Goal: Task Accomplishment & Management: Manage account settings

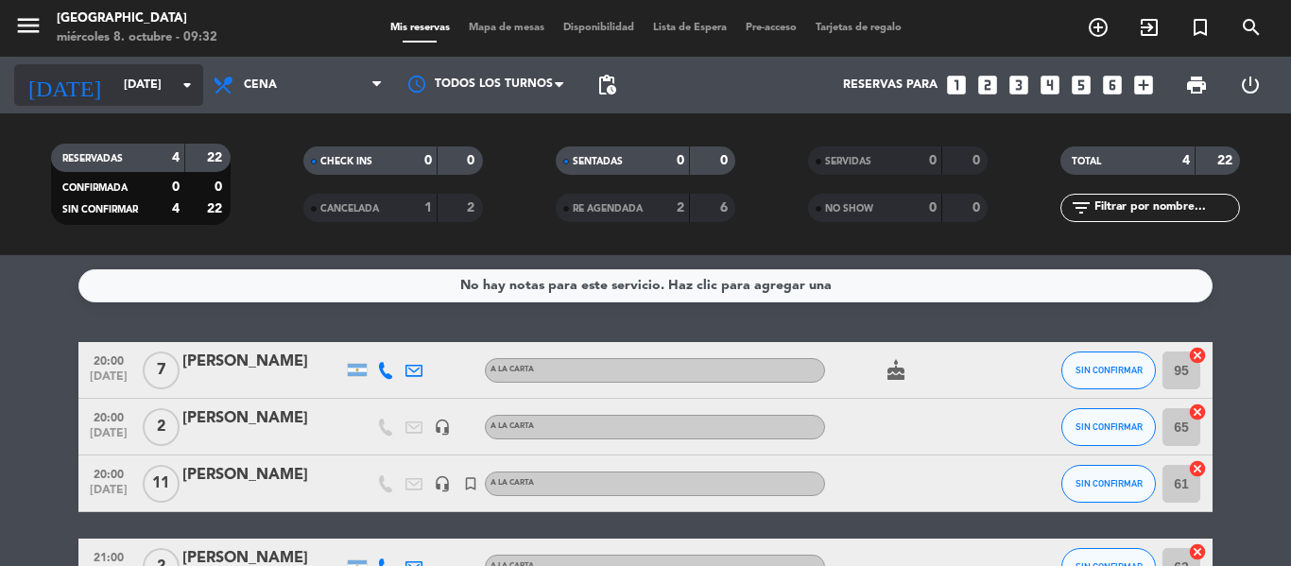
click at [180, 79] on icon "arrow_drop_down" at bounding box center [187, 85] width 23 height 23
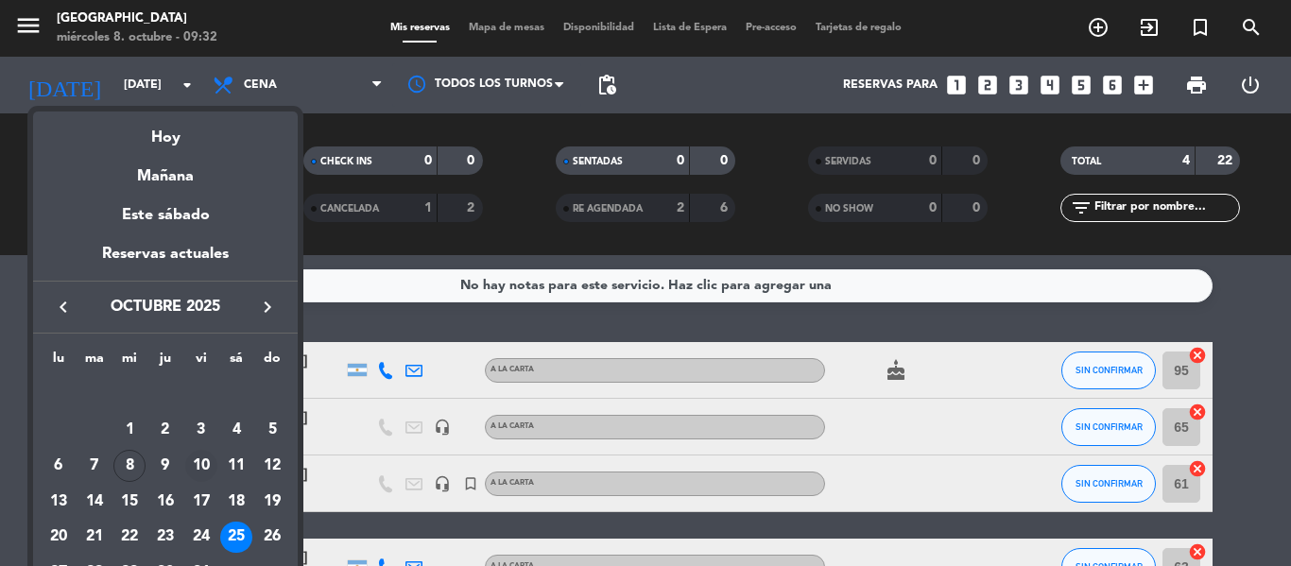
click at [208, 467] on div "10" at bounding box center [201, 466] width 32 height 32
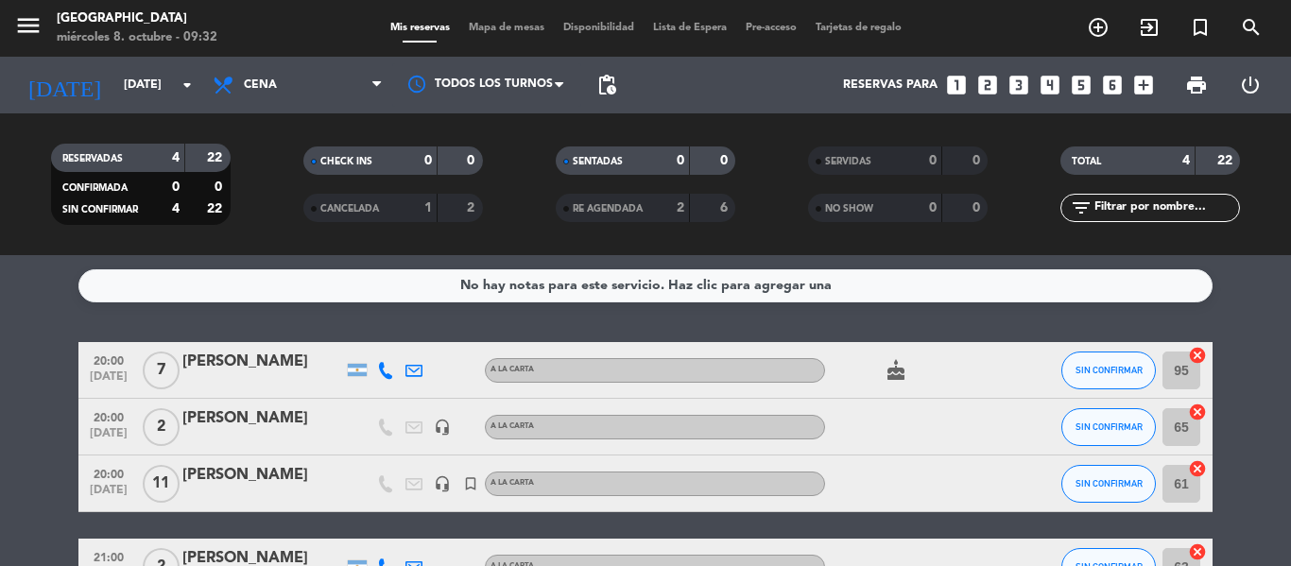
type input "[DATE]"
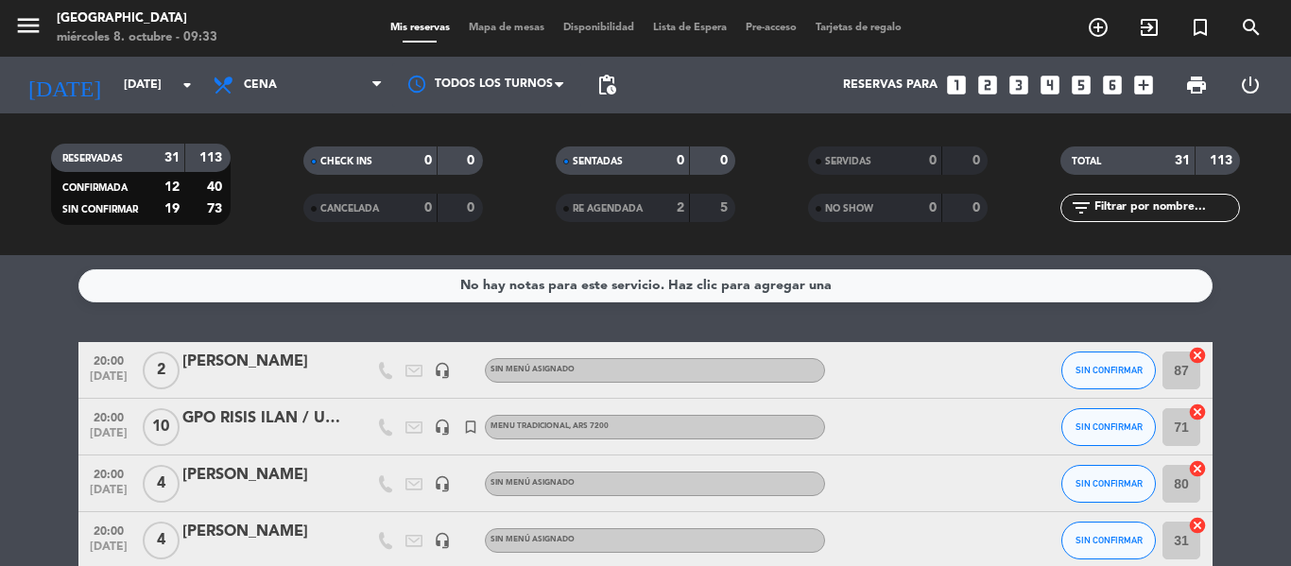
click at [196, 417] on div "GPO RISIS ILAN / UMA TRAVEL" at bounding box center [262, 418] width 161 height 25
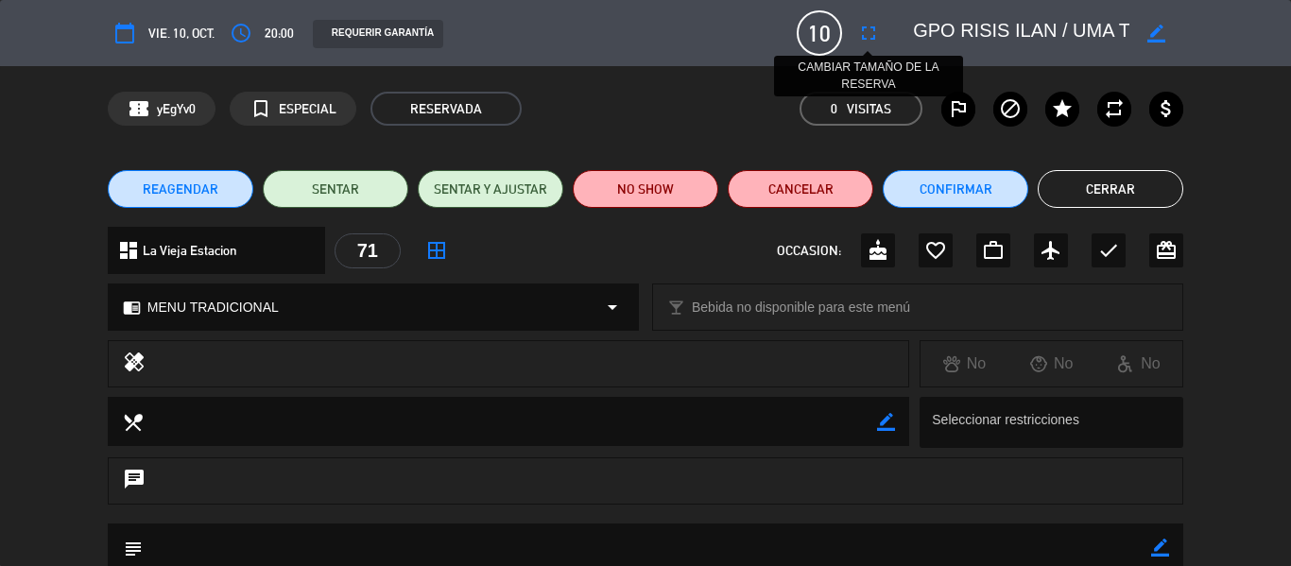
click at [876, 31] on icon "fullscreen" at bounding box center [868, 33] width 23 height 23
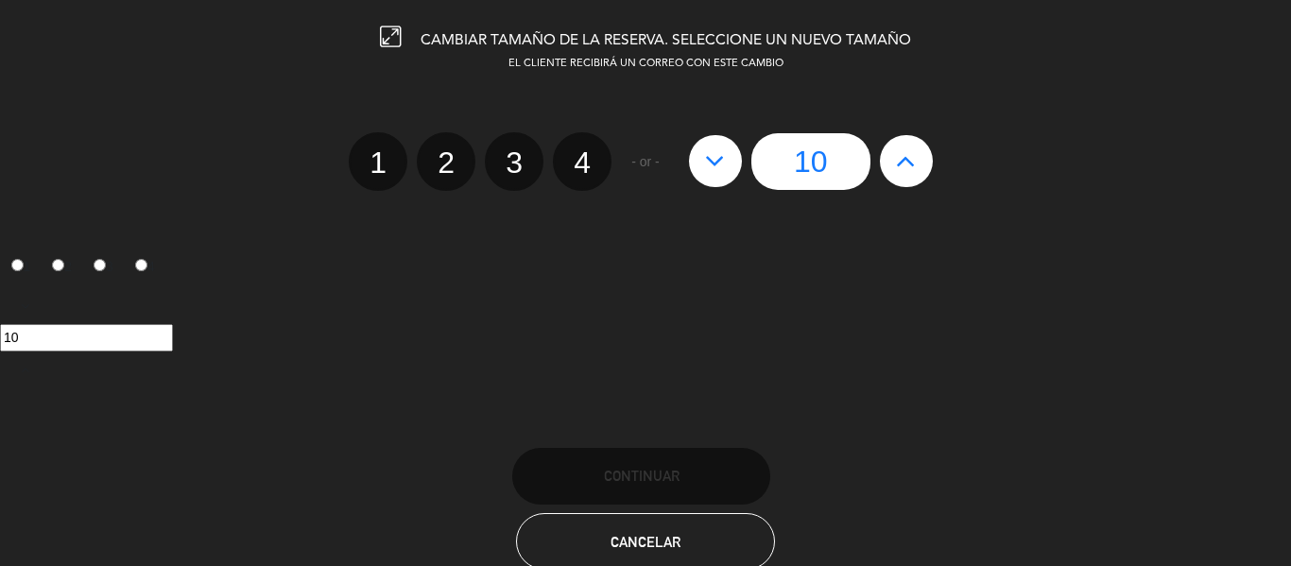
click at [715, 173] on icon at bounding box center [715, 161] width 20 height 30
type input "9"
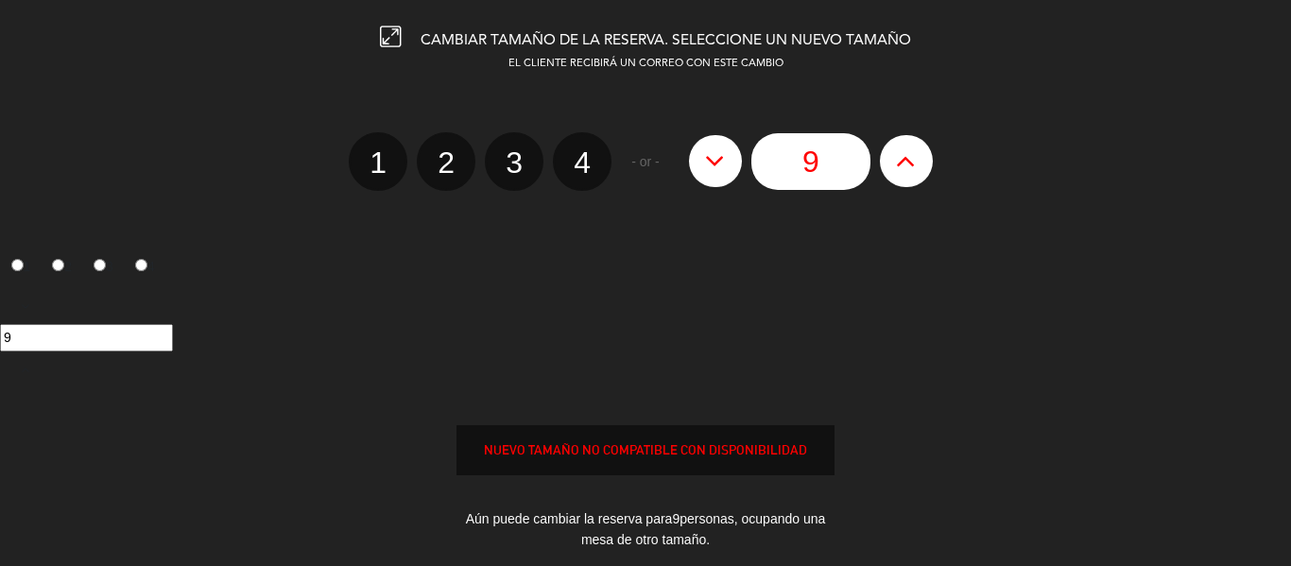
click at [715, 173] on icon at bounding box center [715, 161] width 20 height 30
type input "8"
click at [715, 173] on icon at bounding box center [715, 161] width 20 height 30
type input "7"
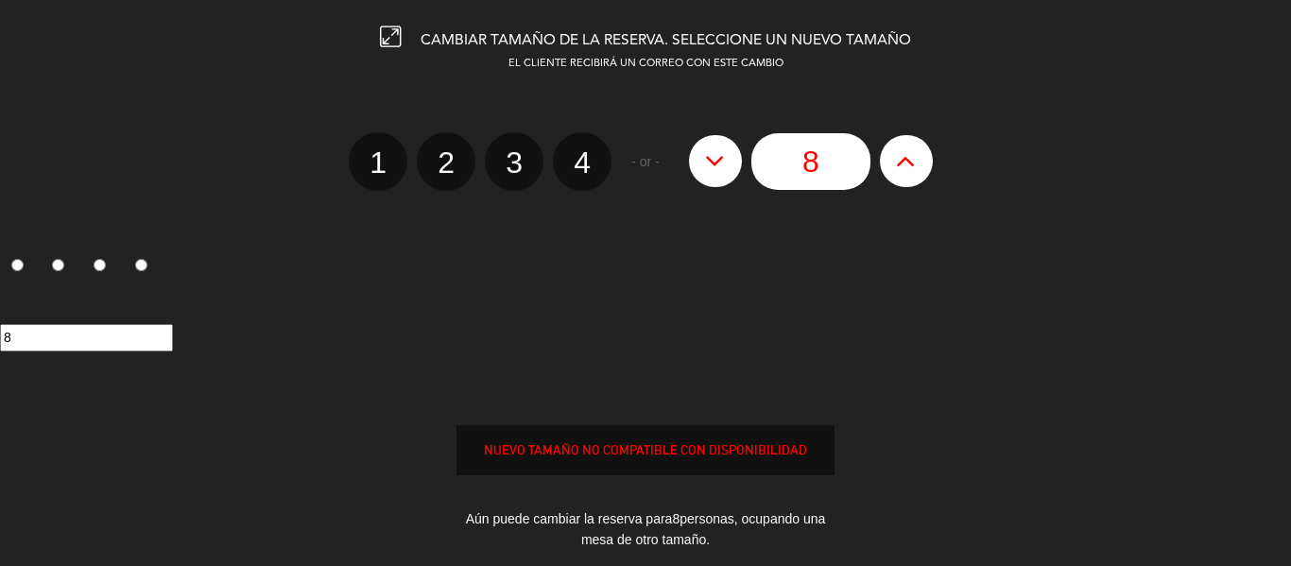
type input "7"
click at [715, 173] on icon at bounding box center [715, 161] width 20 height 30
type input "6"
click at [715, 173] on icon at bounding box center [715, 161] width 20 height 30
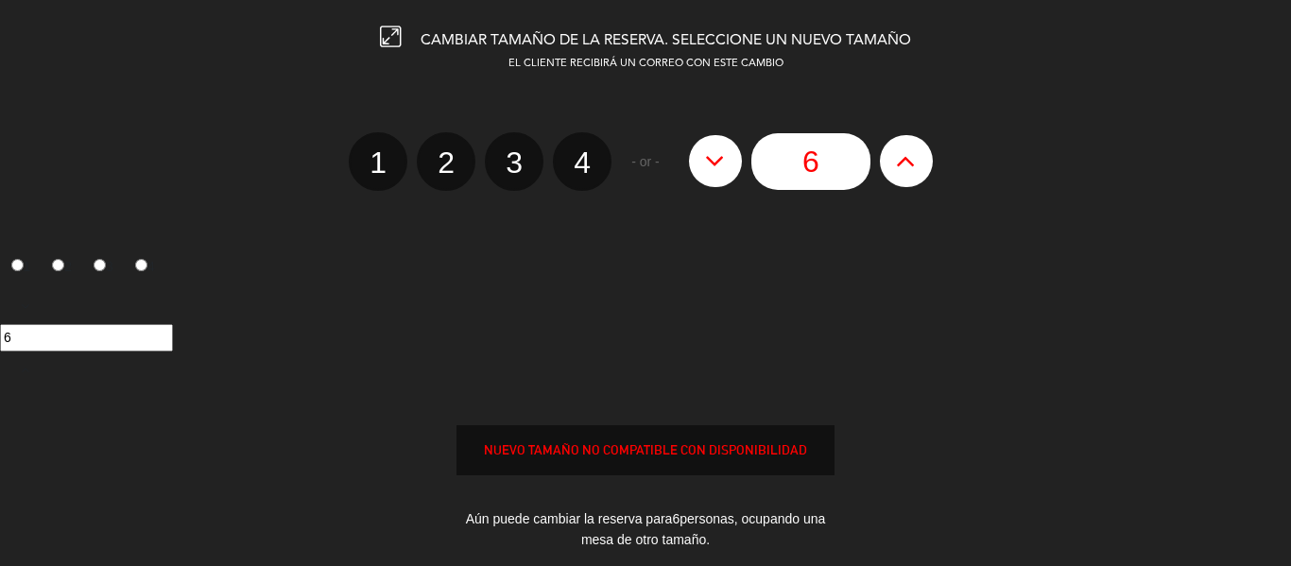
type input "5"
click at [715, 173] on icon at bounding box center [715, 161] width 20 height 30
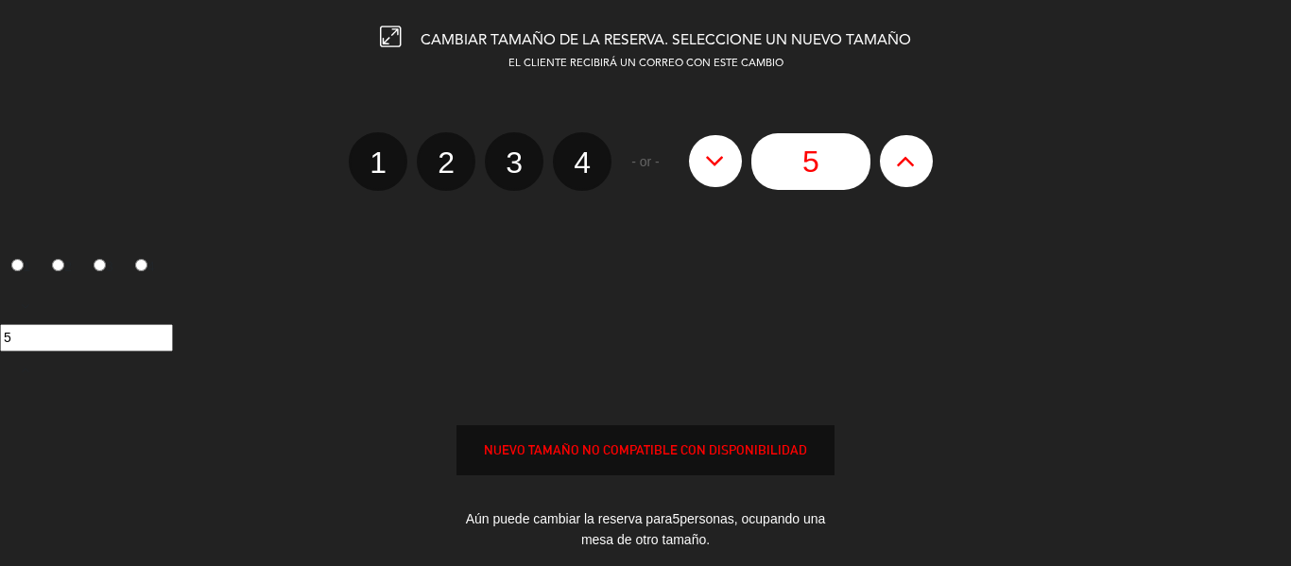
click at [715, 173] on icon at bounding box center [715, 161] width 20 height 30
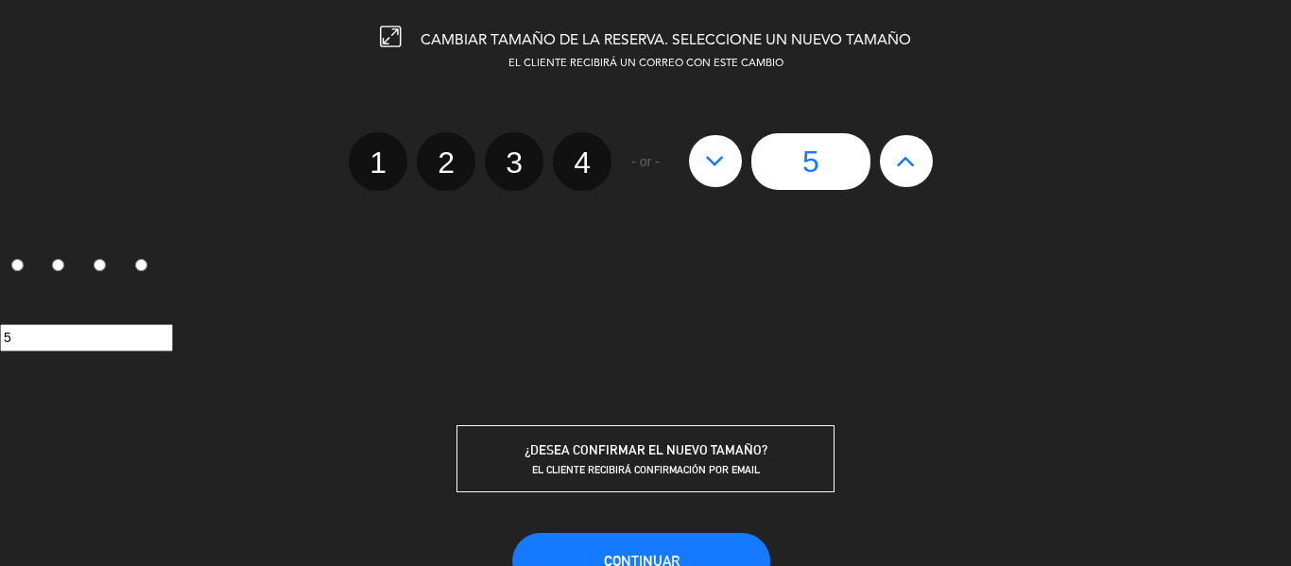
click at [710, 161] on icon at bounding box center [715, 161] width 20 height 30
click at [445, 162] on label "2" at bounding box center [446, 161] width 59 height 59
click at [445, 152] on input "2" at bounding box center [443, 146] width 12 height 12
radio input "true"
radio input "false"
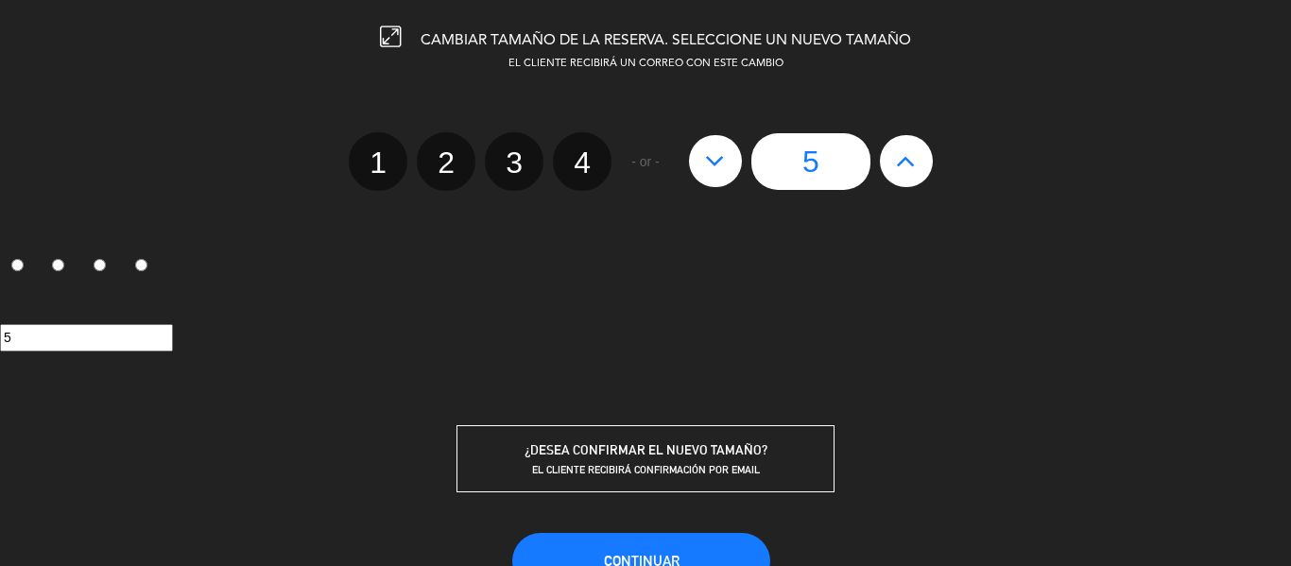
radio input "false"
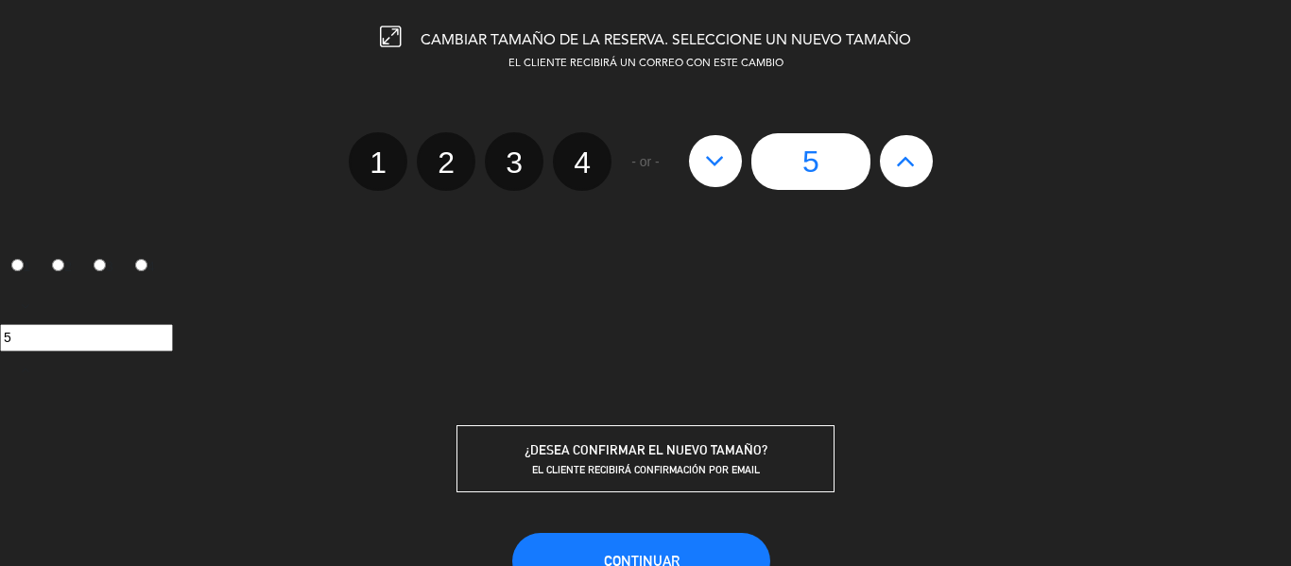
radio input "true"
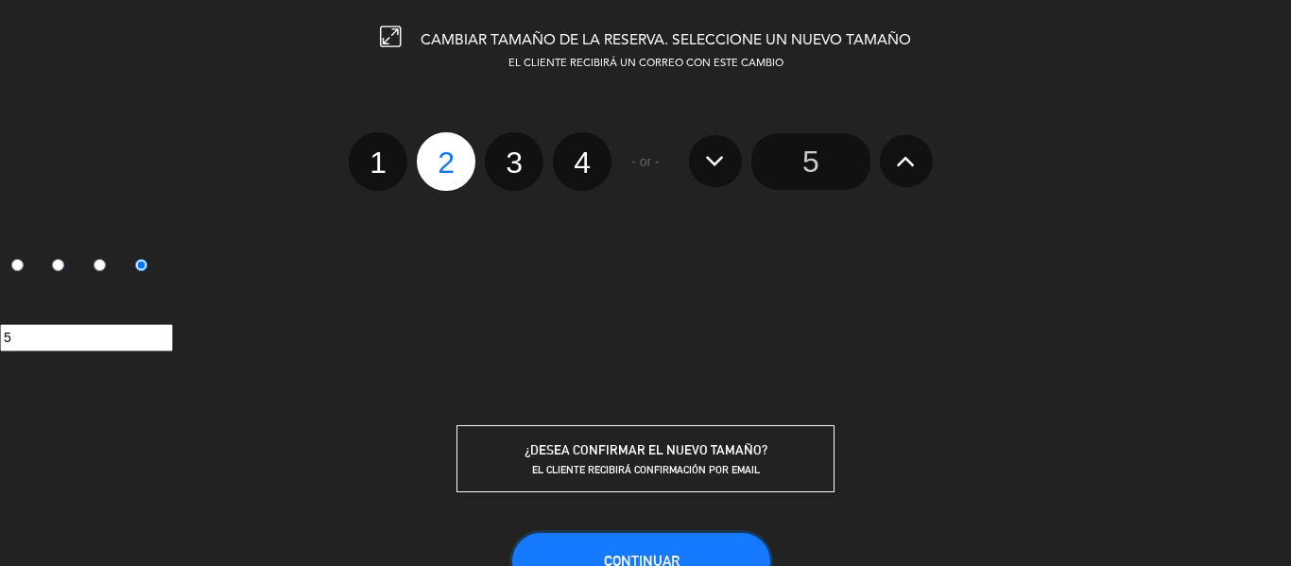
click at [647, 548] on button "Continuar" at bounding box center [641, 561] width 258 height 57
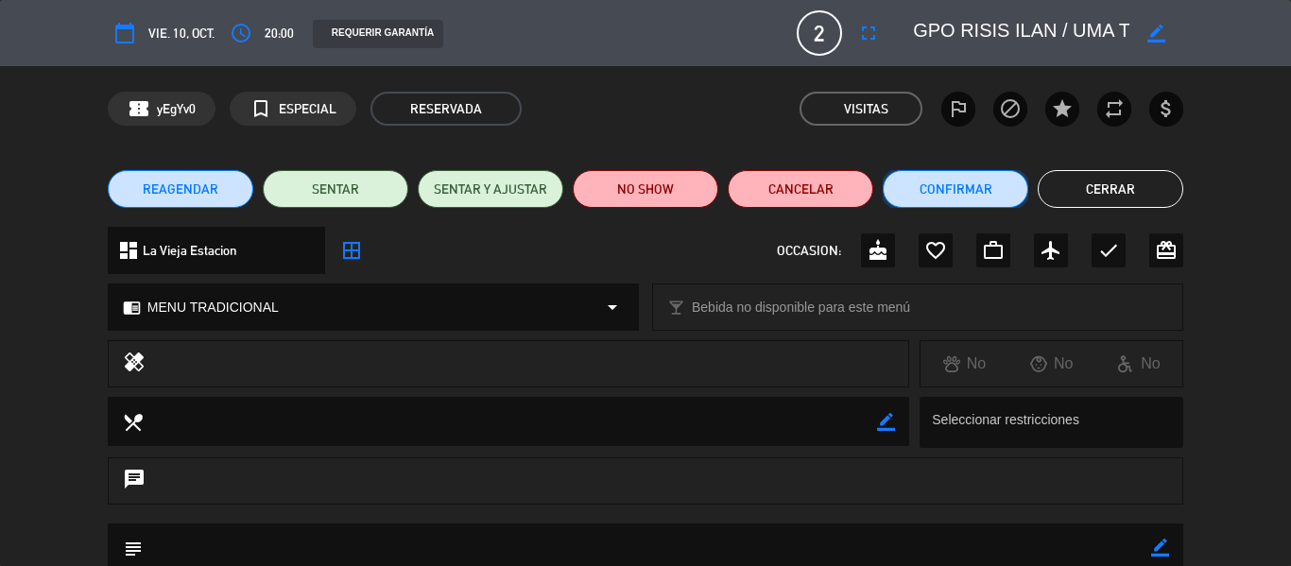
click at [1002, 197] on button "Confirmar" at bounding box center [956, 189] width 146 height 38
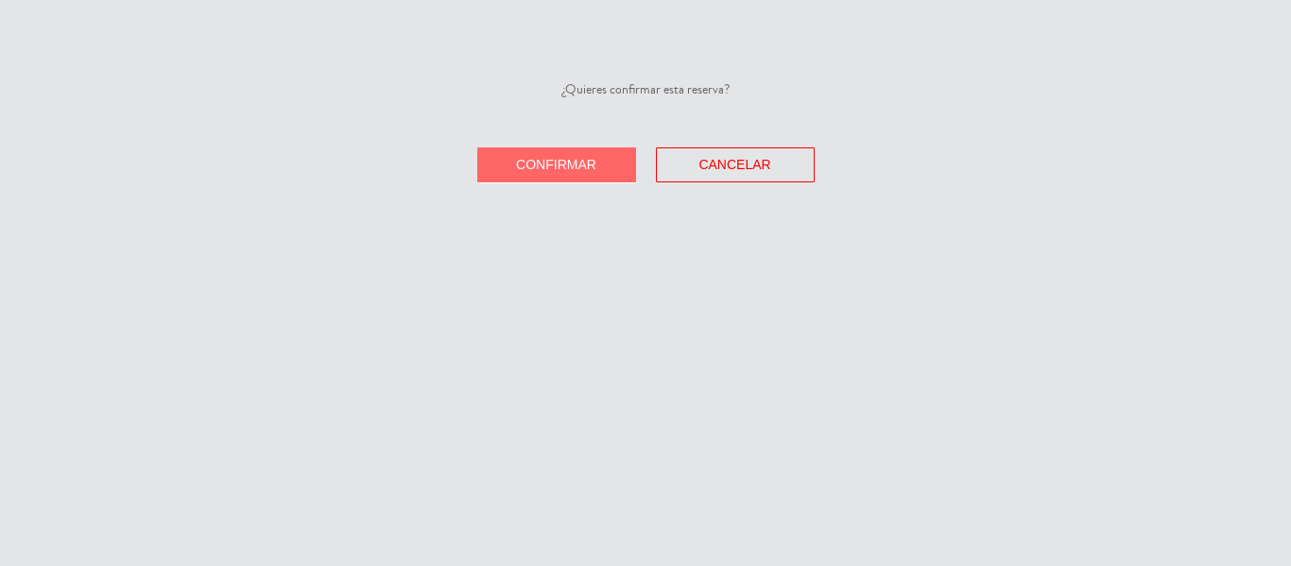
click at [591, 175] on button "Confirmar" at bounding box center [556, 164] width 159 height 35
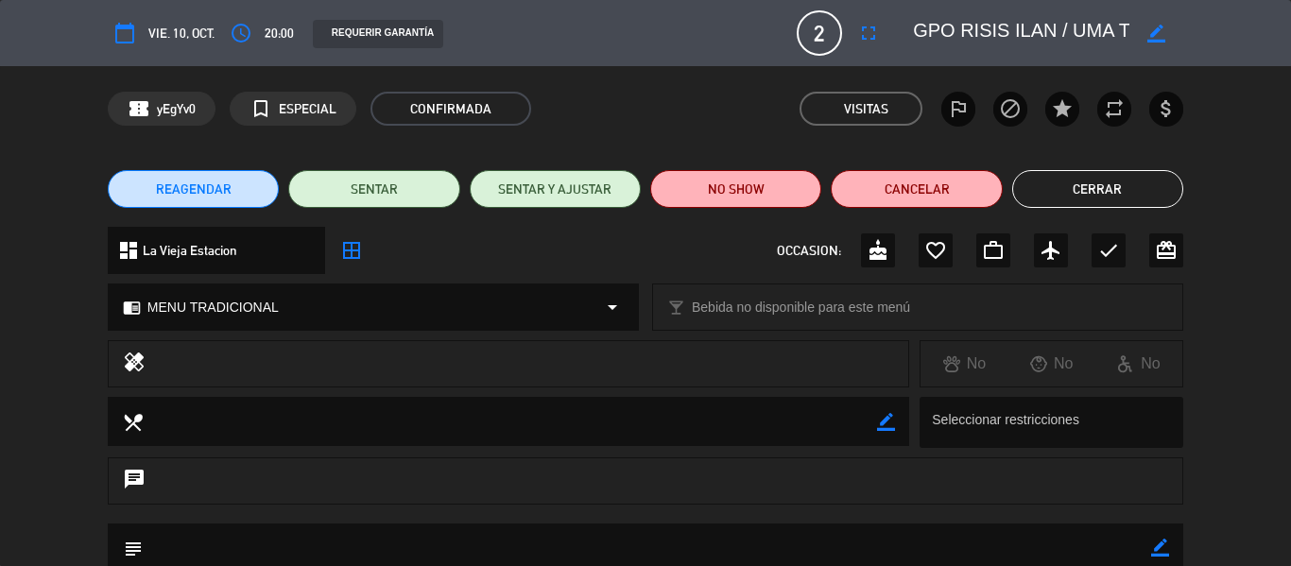
click at [1127, 179] on button "Cerrar" at bounding box center [1097, 189] width 171 height 38
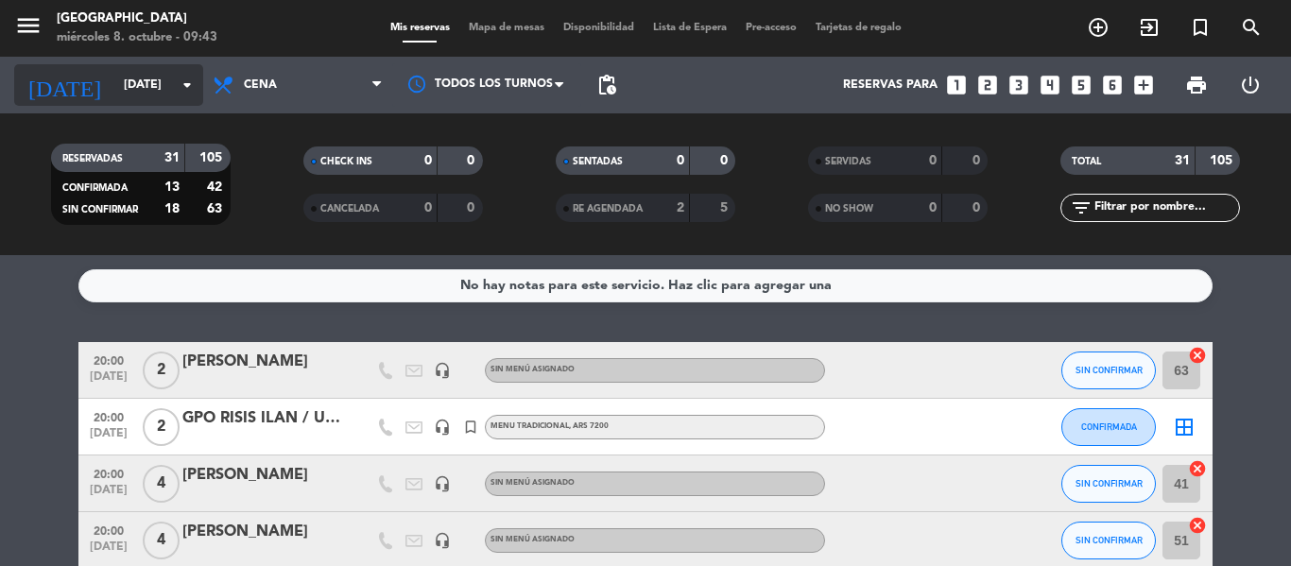
click at [184, 85] on icon "arrow_drop_down" at bounding box center [187, 85] width 23 height 23
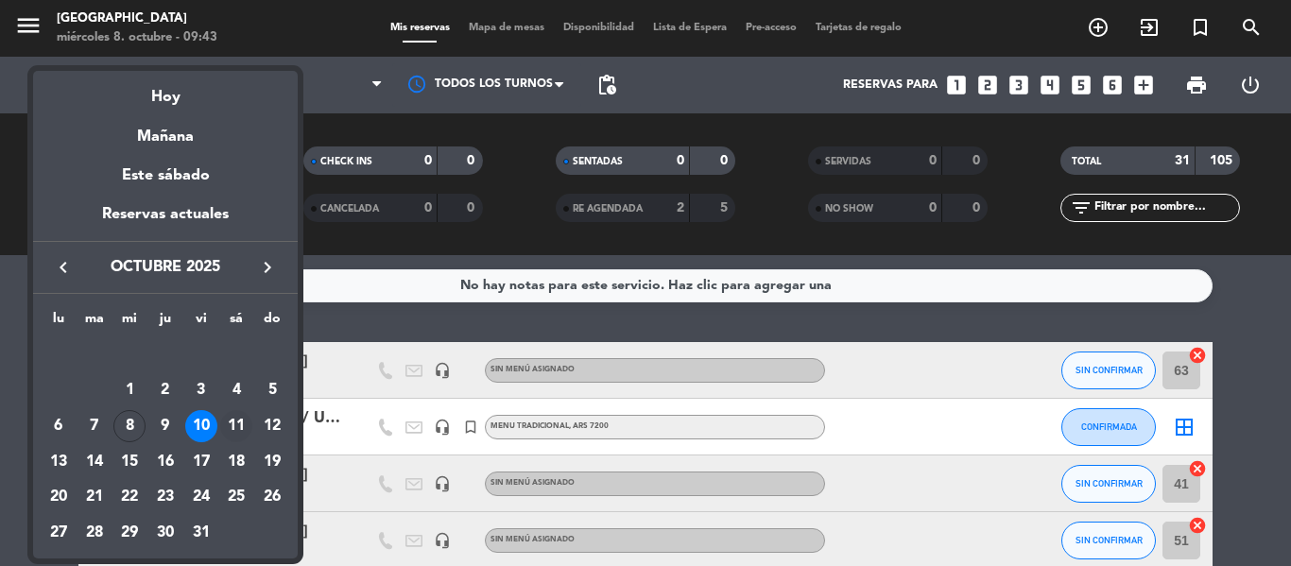
click at [231, 423] on div "11" at bounding box center [236, 426] width 32 height 32
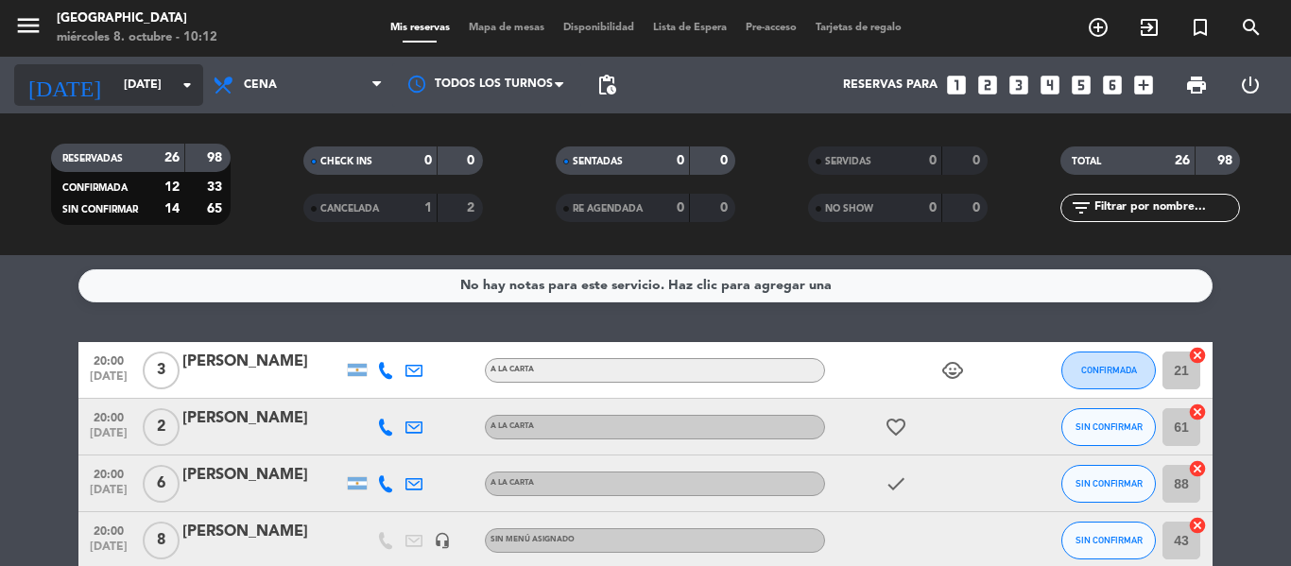
click at [118, 83] on input "[DATE]" at bounding box center [194, 85] width 160 height 32
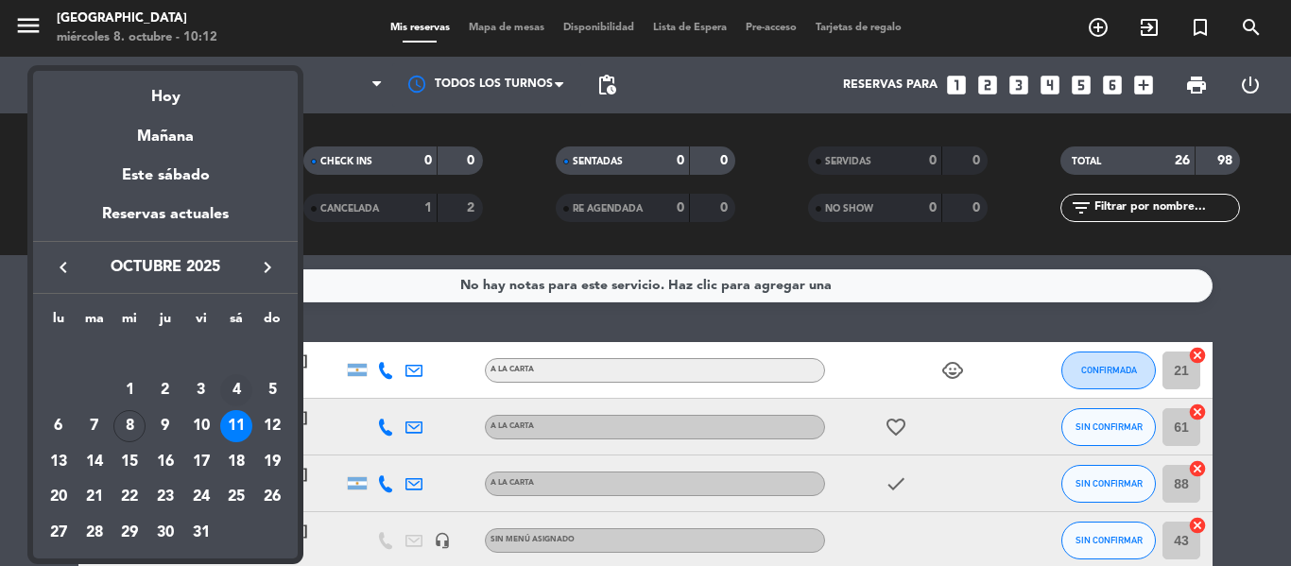
click at [237, 386] on div "4" at bounding box center [236, 390] width 32 height 32
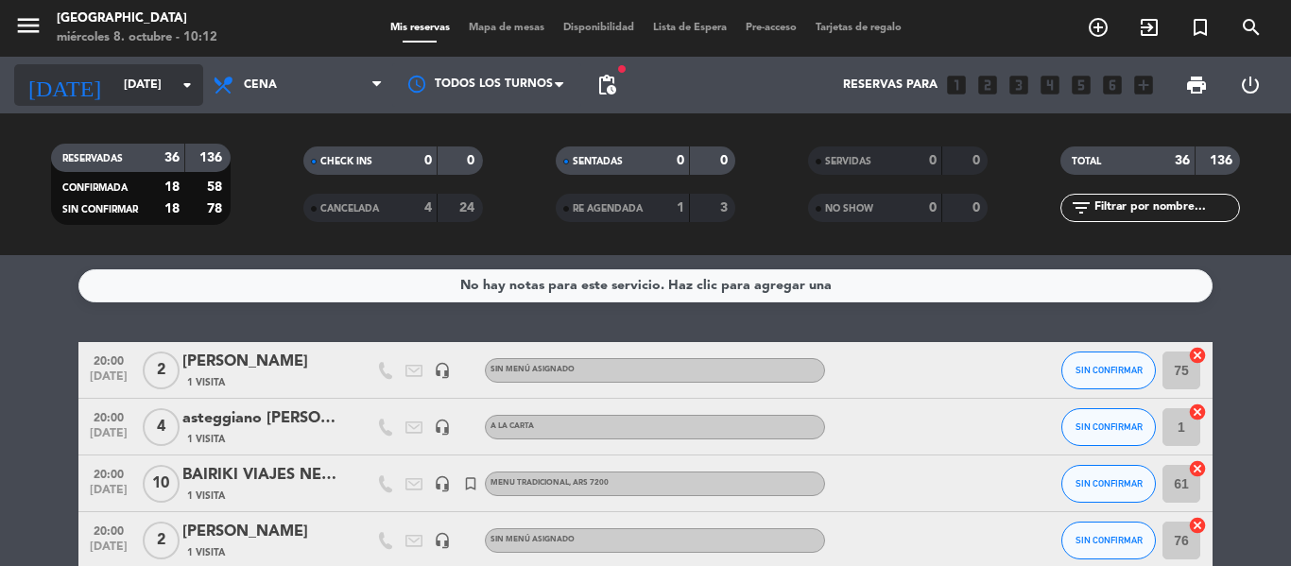
click at [185, 96] on input "[DATE]" at bounding box center [194, 85] width 160 height 32
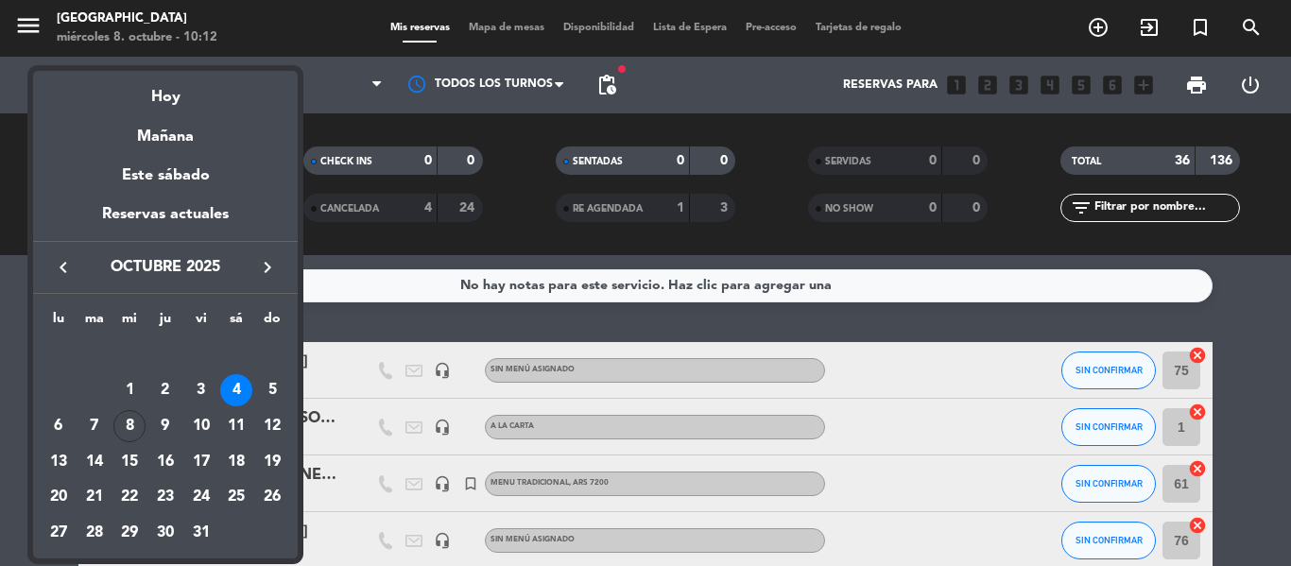
click at [60, 265] on icon "keyboard_arrow_left" at bounding box center [63, 267] width 23 height 23
click at [237, 494] on div "27" at bounding box center [236, 498] width 32 height 32
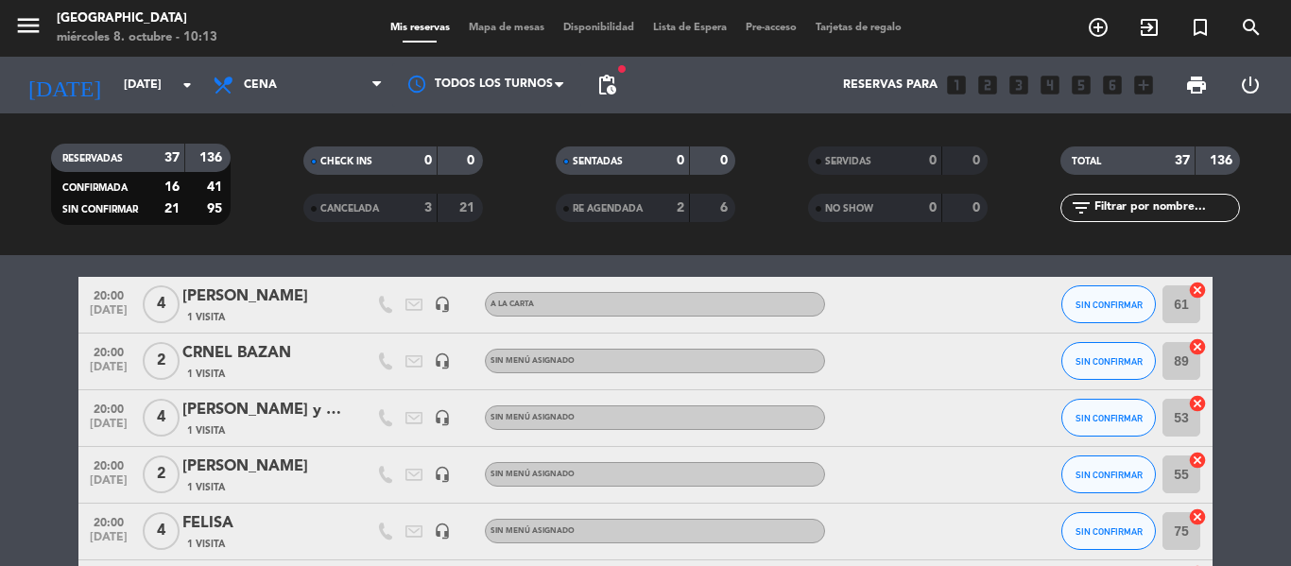
scroll to position [111, 0]
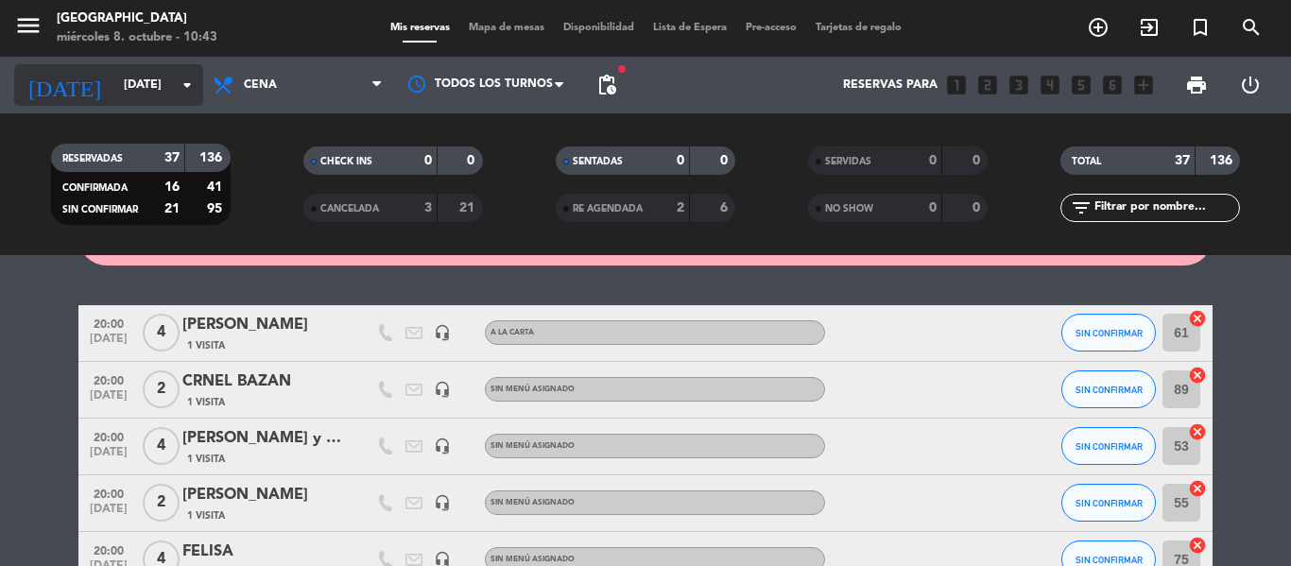
click at [167, 86] on input "[DATE]" at bounding box center [194, 85] width 160 height 32
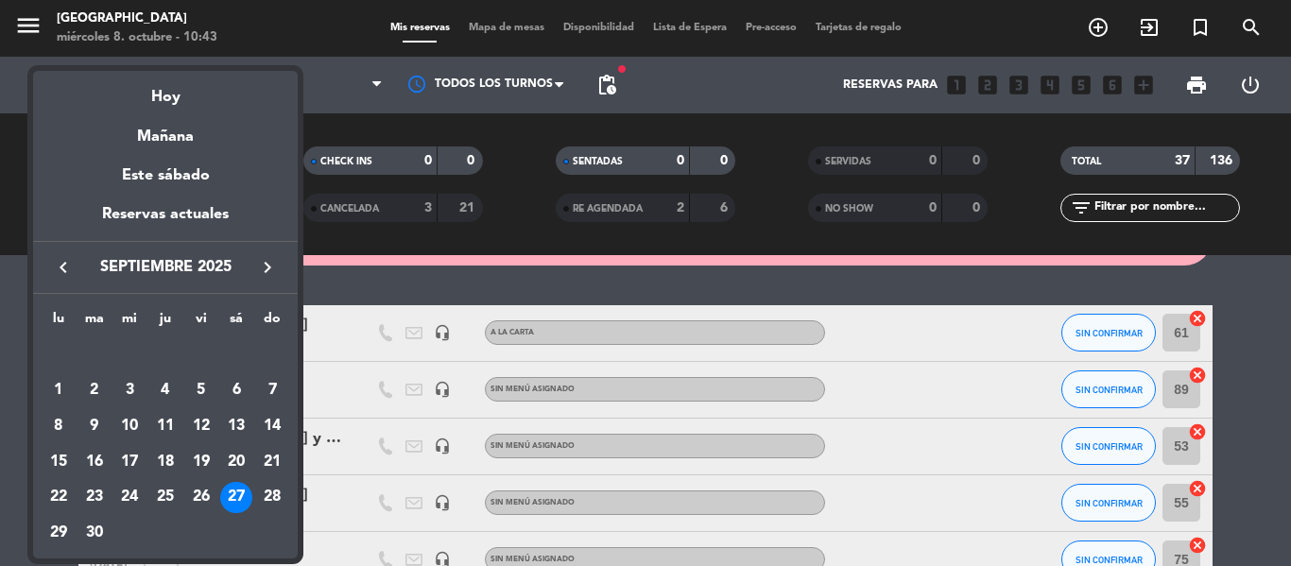
click at [267, 262] on icon "keyboard_arrow_right" at bounding box center [267, 267] width 23 height 23
click at [235, 462] on div "18" at bounding box center [236, 462] width 32 height 32
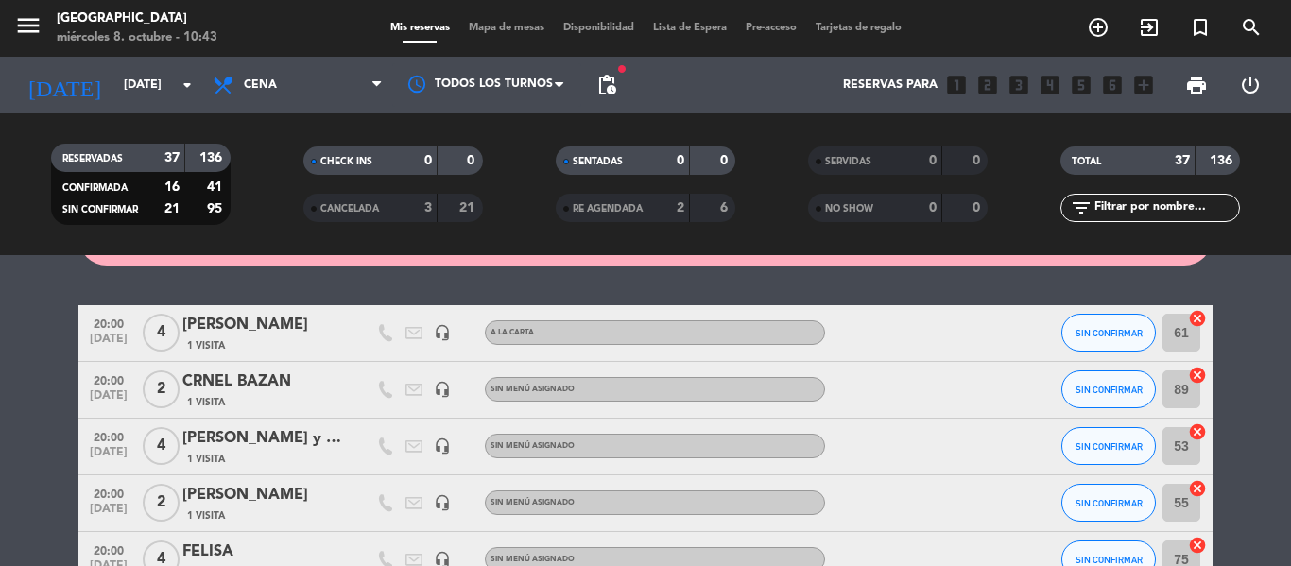
type input "[DATE]"
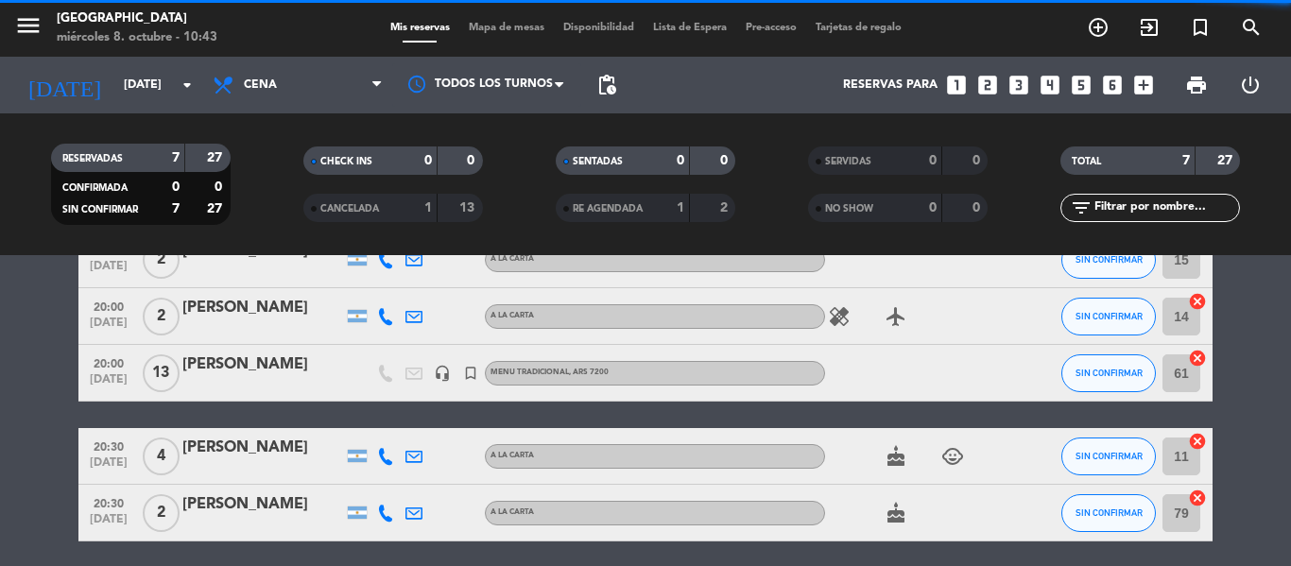
scroll to position [37, 0]
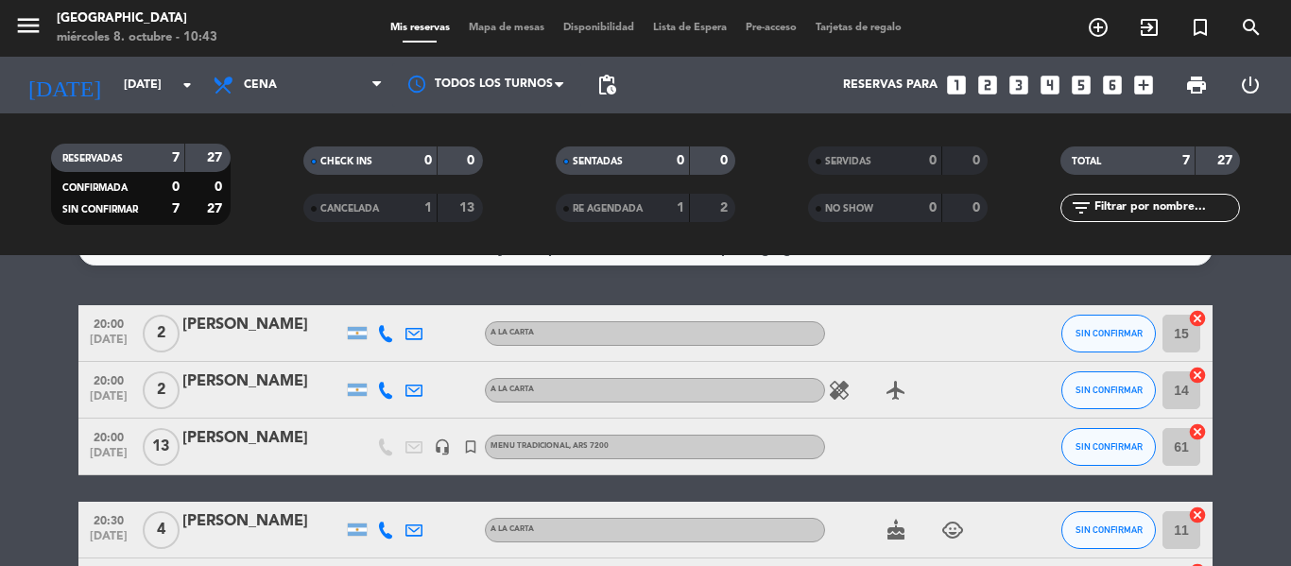
click at [266, 401] on div at bounding box center [262, 402] width 161 height 15
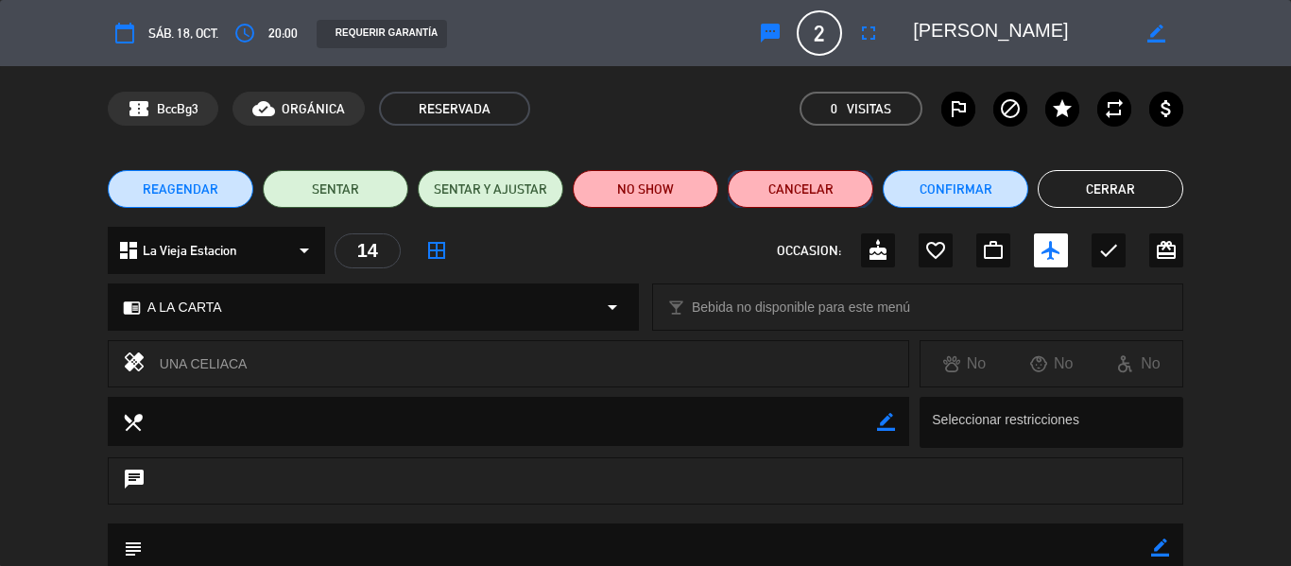
click at [840, 180] on button "Cancelar" at bounding box center [801, 189] width 146 height 38
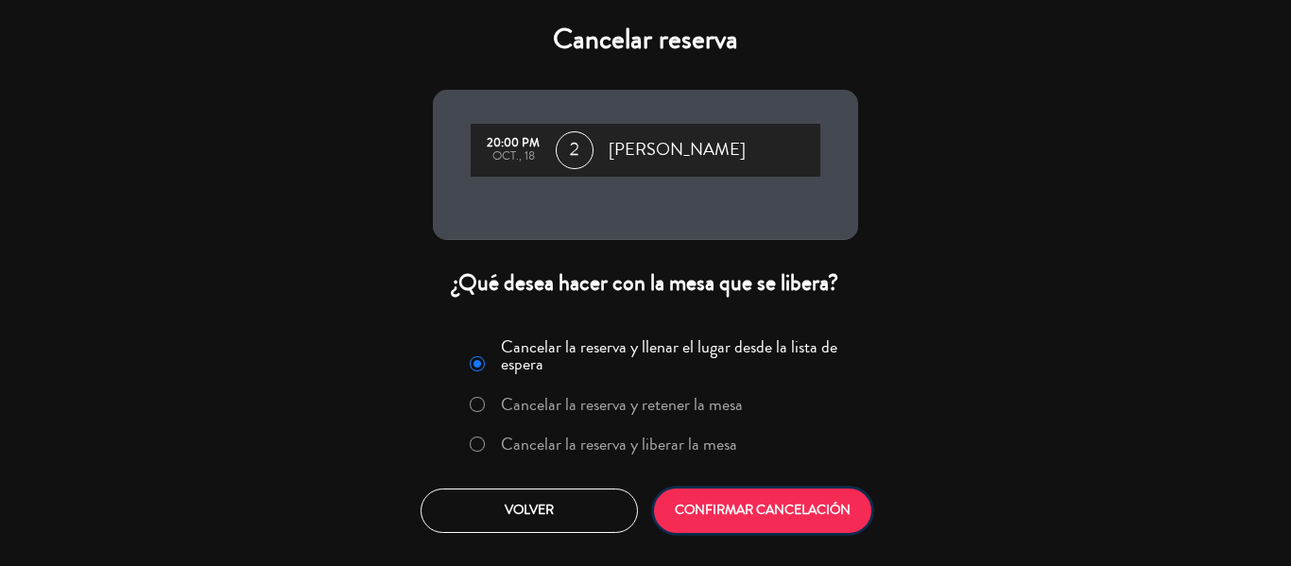
click at [802, 516] on button "CONFIRMAR CANCELACIÓN" at bounding box center [762, 510] width 217 height 44
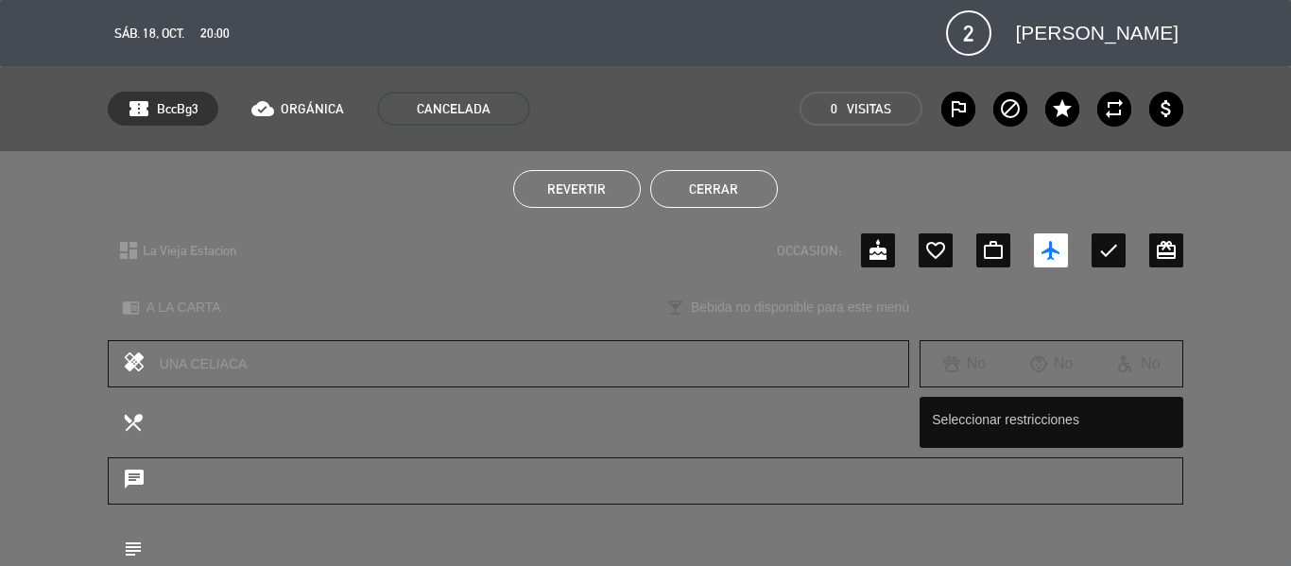
click at [672, 195] on button "Cerrar" at bounding box center [714, 189] width 128 height 38
